Goal: Navigation & Orientation: Find specific page/section

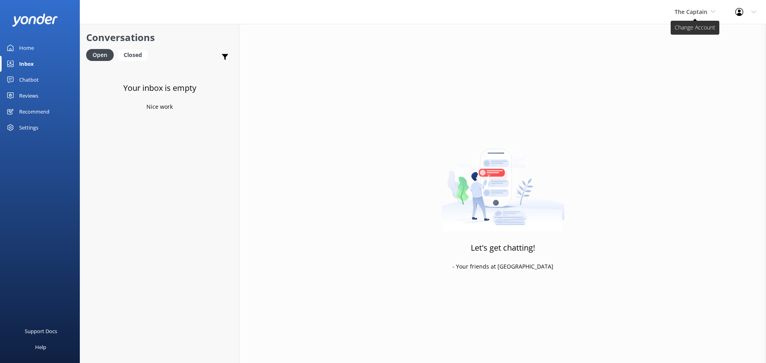
click at [696, 8] on span "The Captain" at bounding box center [694, 12] width 41 height 9
click at [691, 31] on link "De [GEOGRAPHIC_DATA]" at bounding box center [704, 33] width 80 height 19
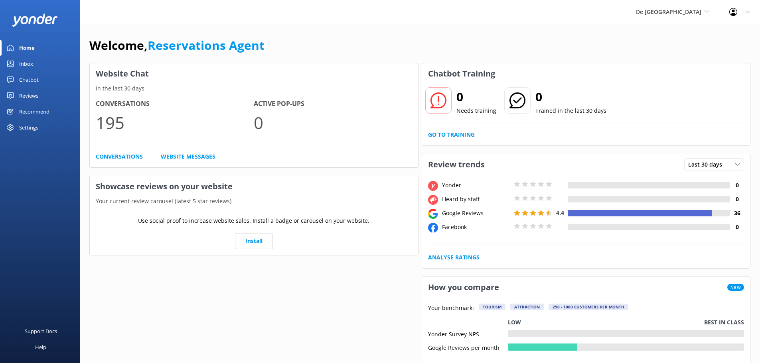
click at [39, 66] on link "Inbox" at bounding box center [40, 64] width 80 height 16
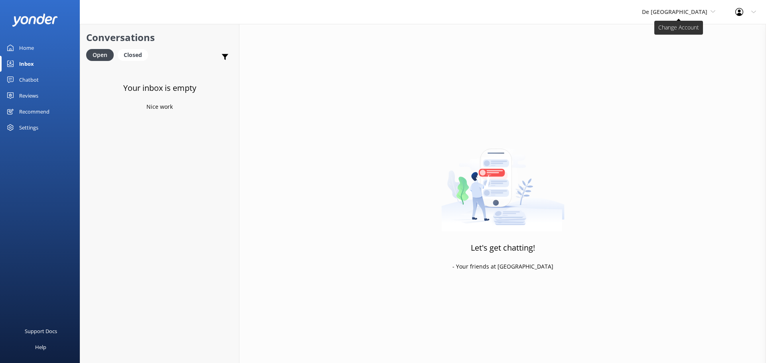
click at [692, 12] on span "De [GEOGRAPHIC_DATA]" at bounding box center [674, 12] width 65 height 8
click at [684, 57] on link "Aruba's Activities Expert" at bounding box center [672, 52] width 80 height 19
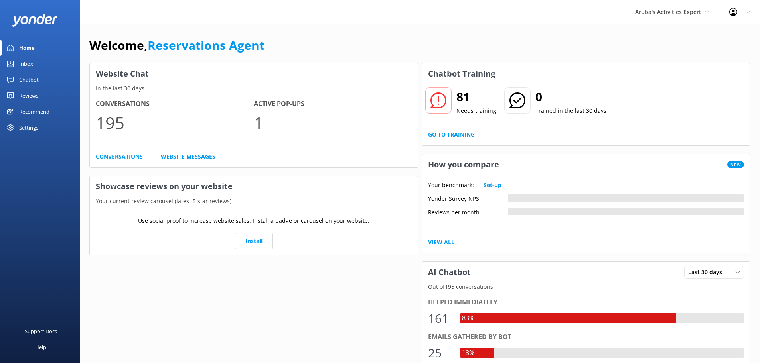
click at [28, 52] on div "Home" at bounding box center [27, 48] width 16 height 16
click at [22, 61] on div "Inbox" at bounding box center [26, 64] width 14 height 16
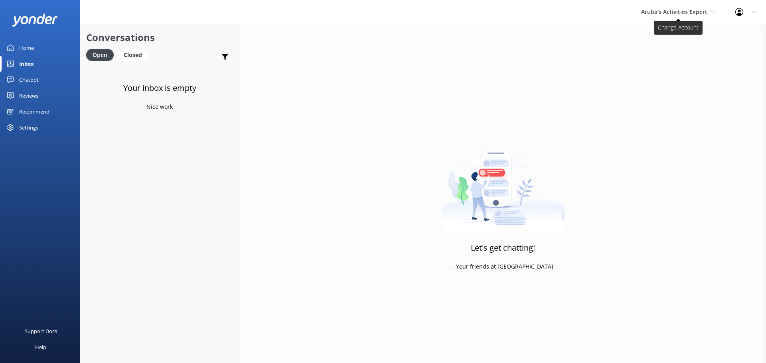
click at [664, 8] on span "Aruba's Activities Expert" at bounding box center [674, 12] width 66 height 8
click at [664, 71] on link "The Captain" at bounding box center [671, 71] width 80 height 19
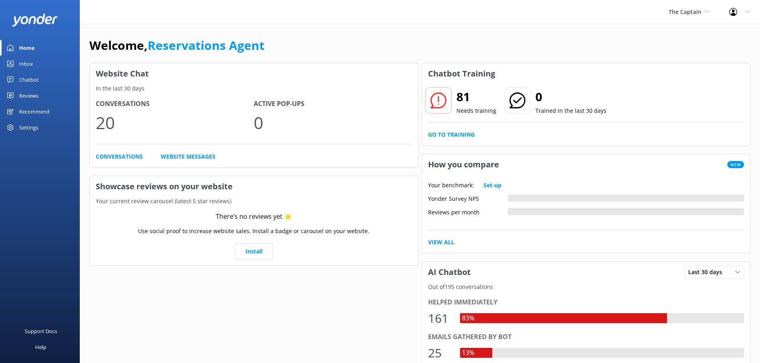
click at [13, 61] on use at bounding box center [10, 64] width 6 height 6
